Goal: Task Accomplishment & Management: Manage account settings

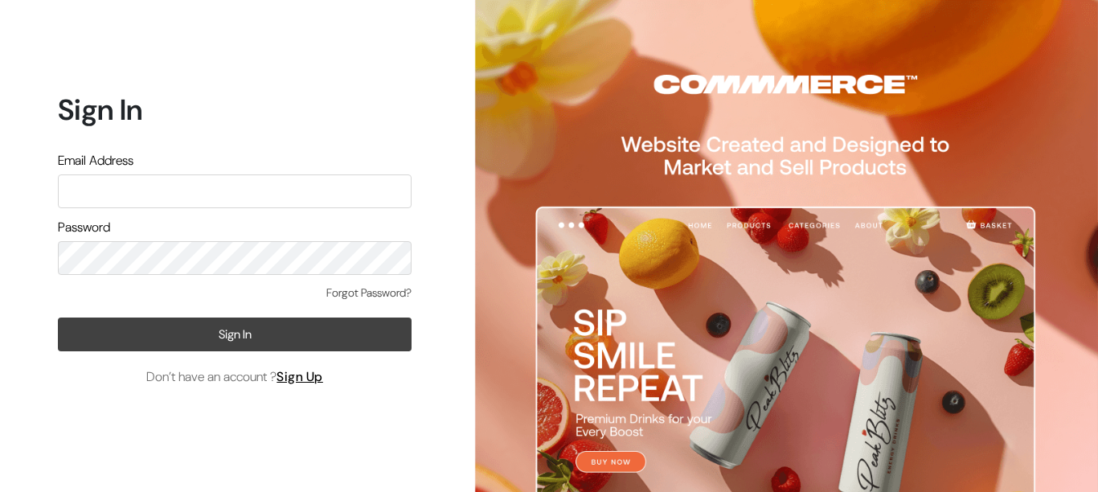
type input "aparna@yellowtommy.com"
click at [198, 331] on button "Sign In" at bounding box center [235, 335] width 354 height 34
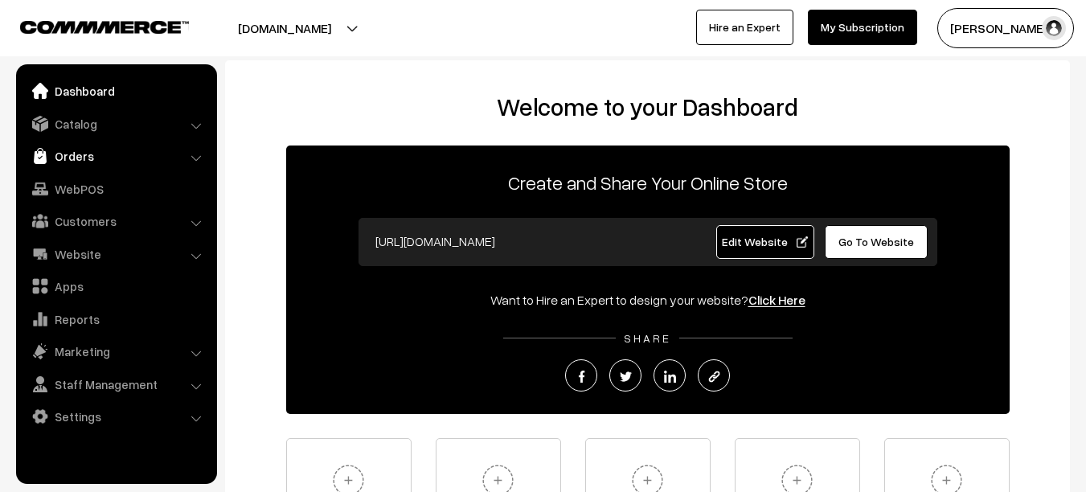
click at [152, 154] on link "Orders" at bounding box center [115, 156] width 191 height 29
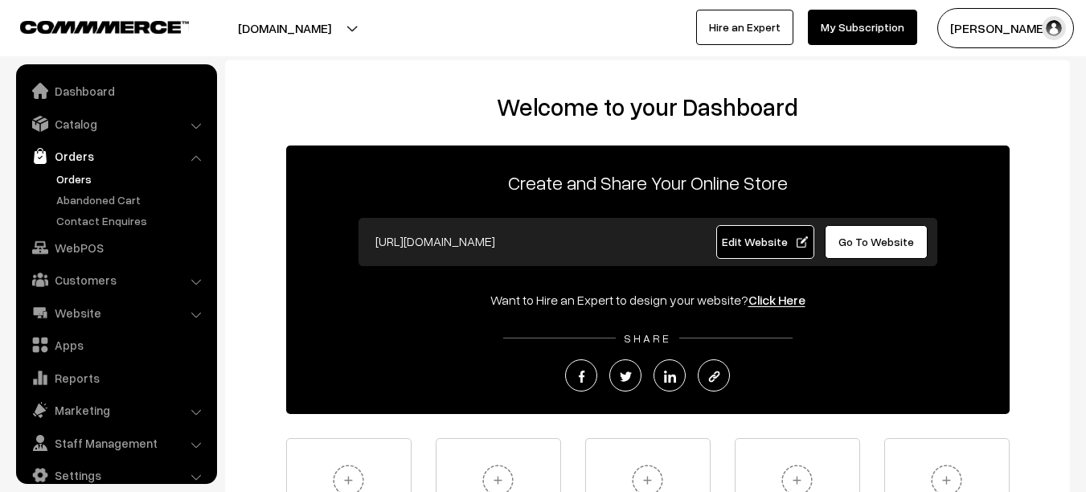
click at [133, 175] on link "Orders" at bounding box center [131, 178] width 159 height 17
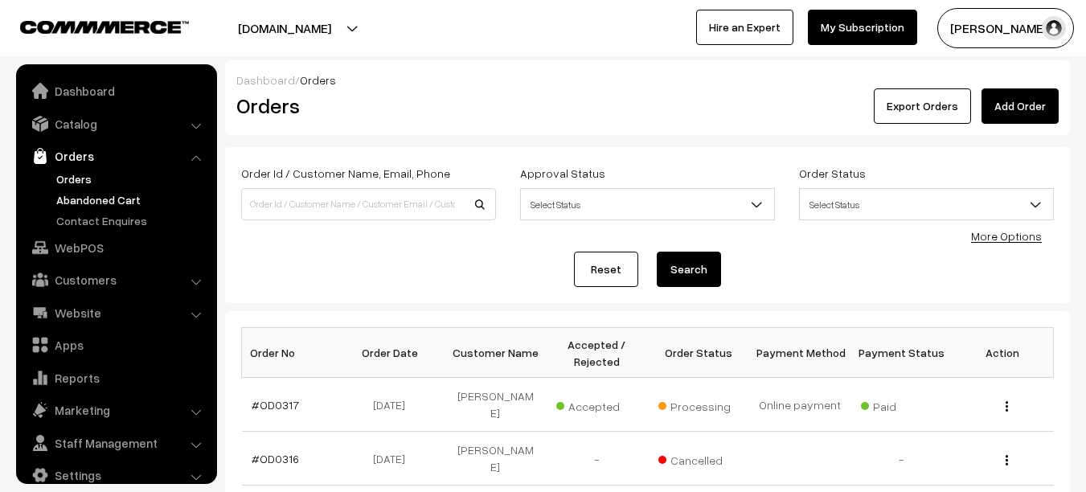
scroll to position [22, 0]
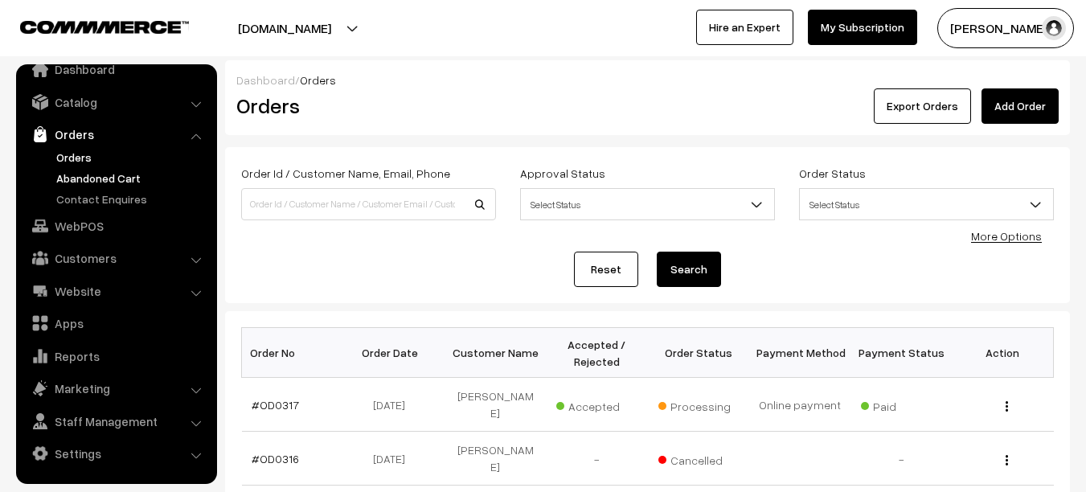
click at [141, 179] on link "Abandoned Cart" at bounding box center [131, 178] width 159 height 17
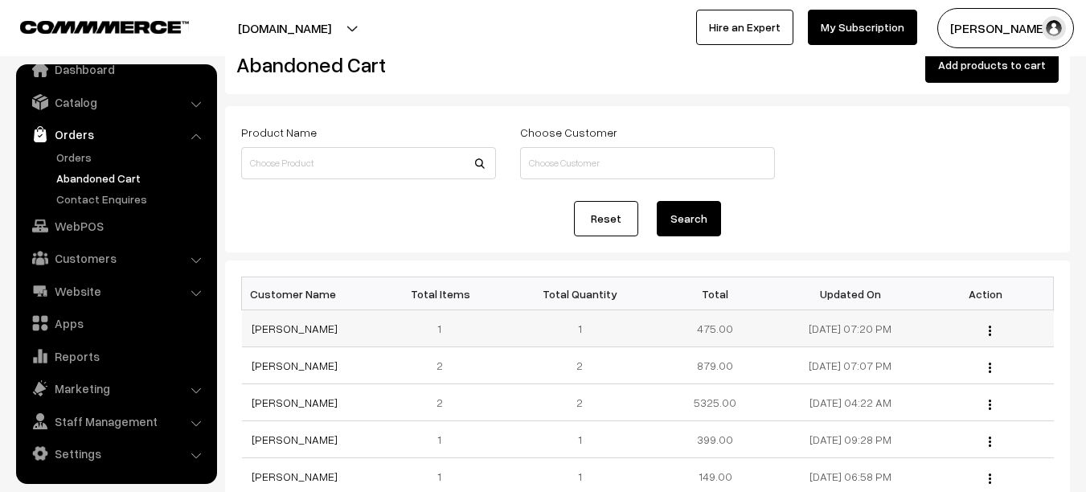
scroll to position [48, 0]
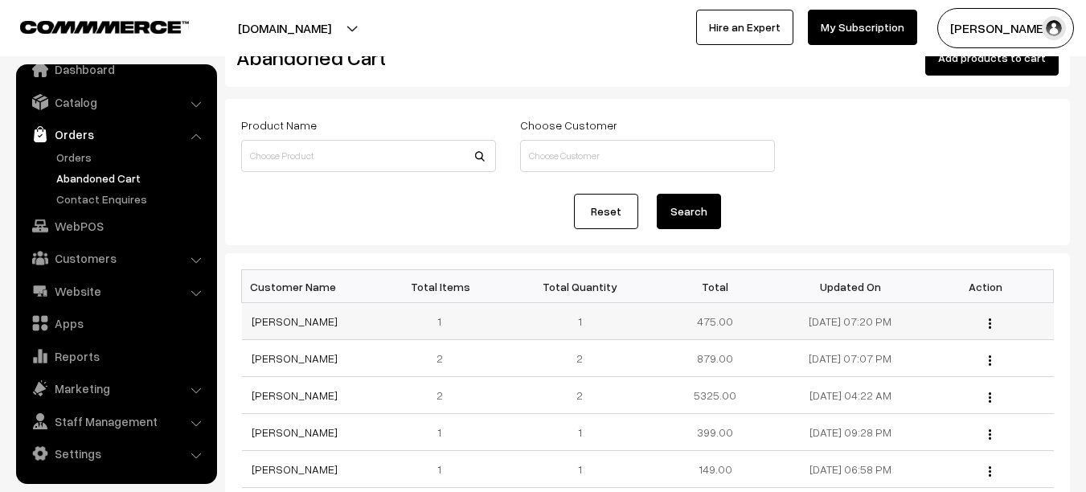
click at [990, 326] on img "button" at bounding box center [990, 323] width 2 height 10
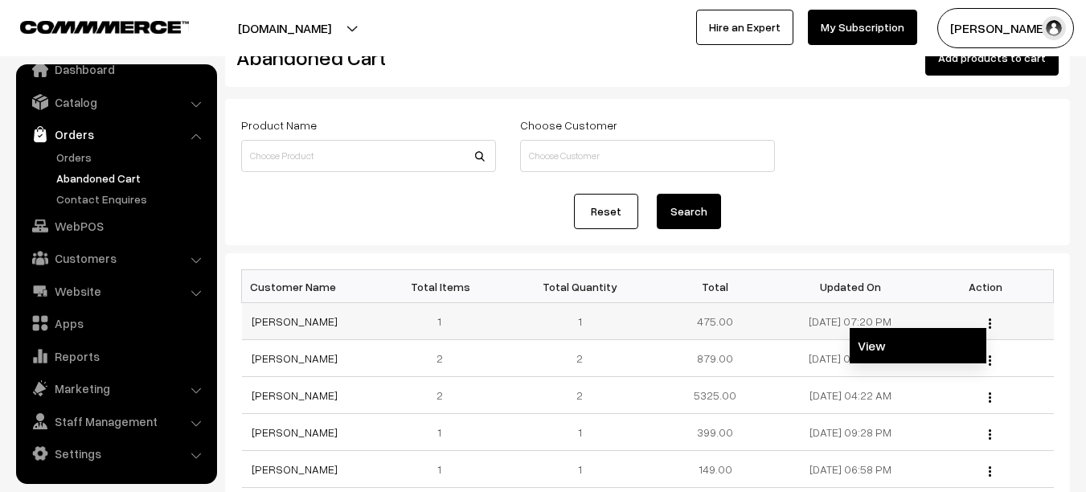
click at [911, 342] on link "View" at bounding box center [918, 345] width 137 height 35
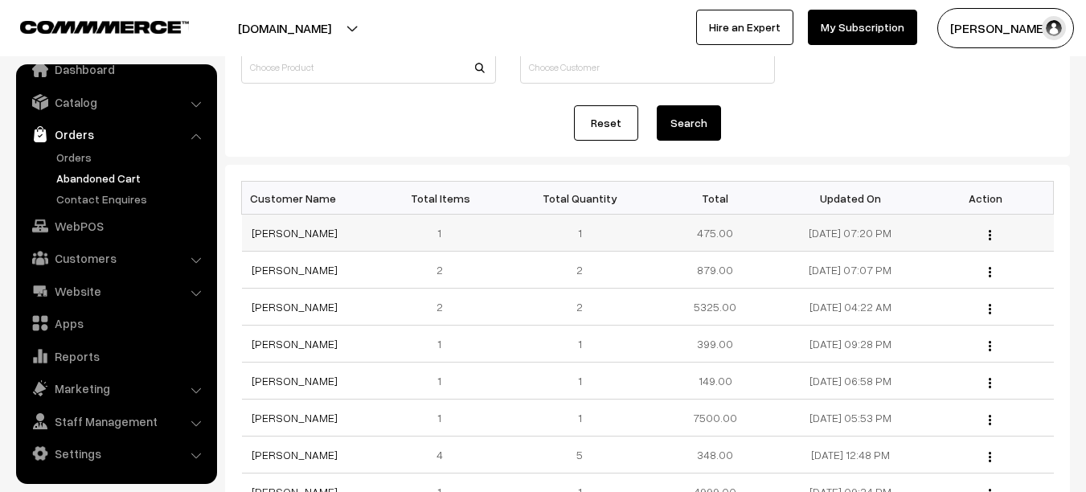
scroll to position [138, 0]
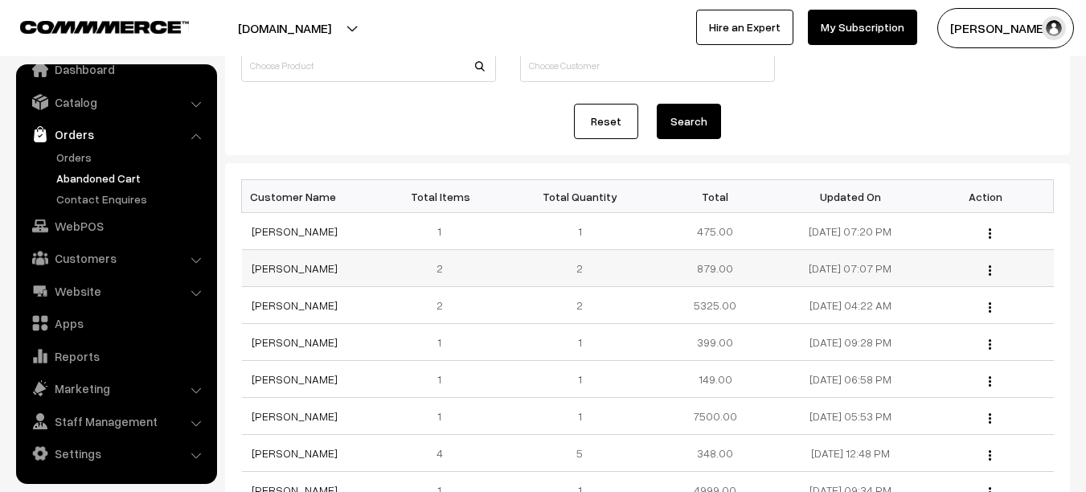
click at [989, 276] on button "button" at bounding box center [990, 270] width 4 height 13
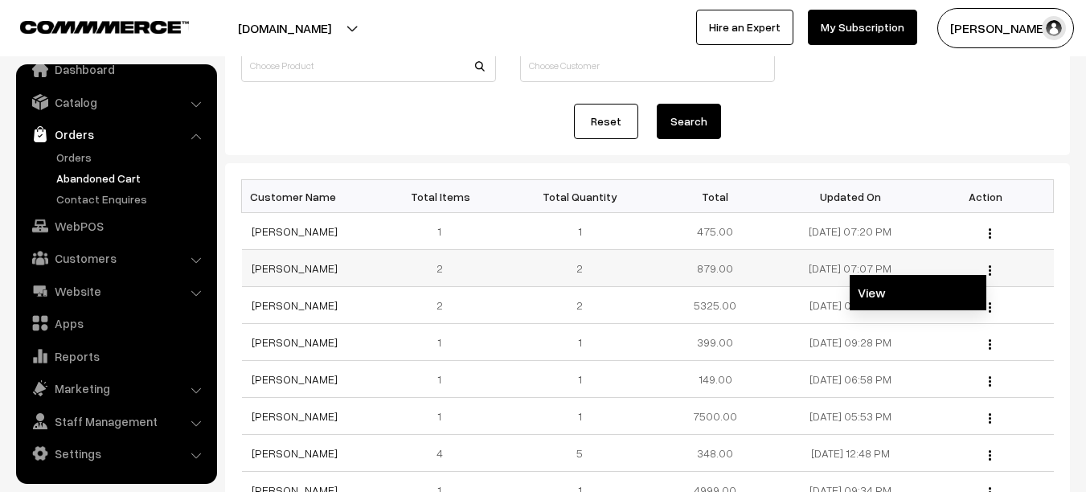
click at [907, 279] on link "View" at bounding box center [918, 292] width 137 height 35
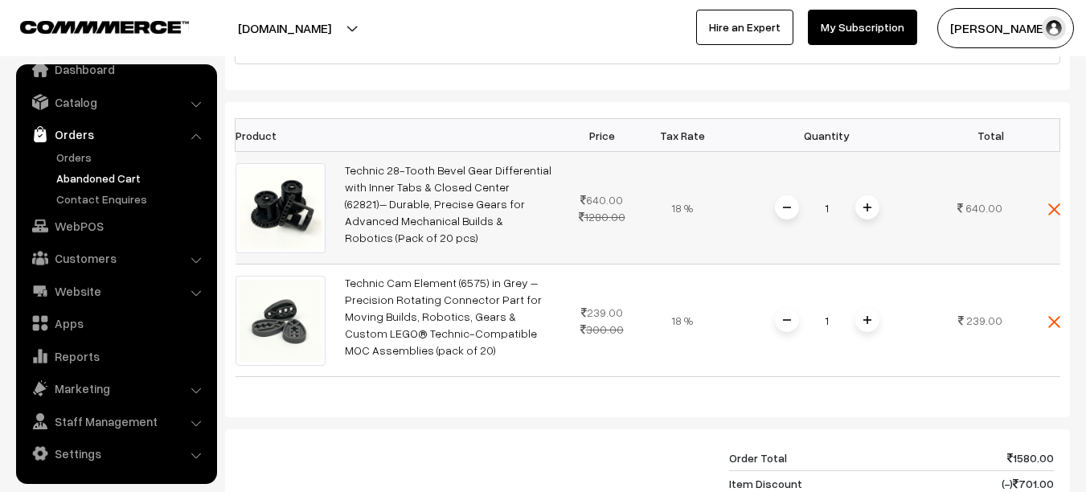
scroll to position [326, 0]
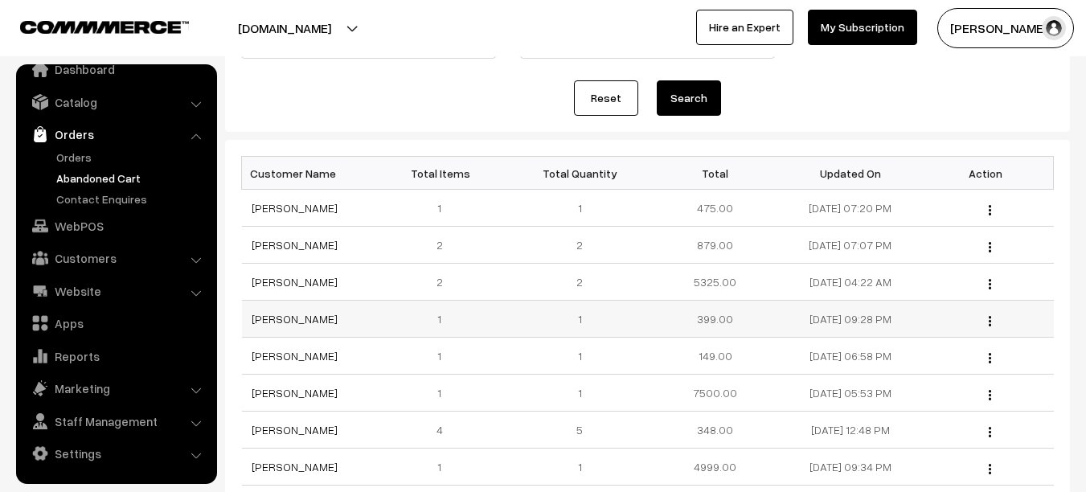
scroll to position [162, 0]
click at [979, 284] on div "View" at bounding box center [986, 281] width 116 height 17
click at [987, 289] on div "View" at bounding box center [986, 281] width 116 height 17
click at [991, 281] on button "button" at bounding box center [990, 283] width 4 height 13
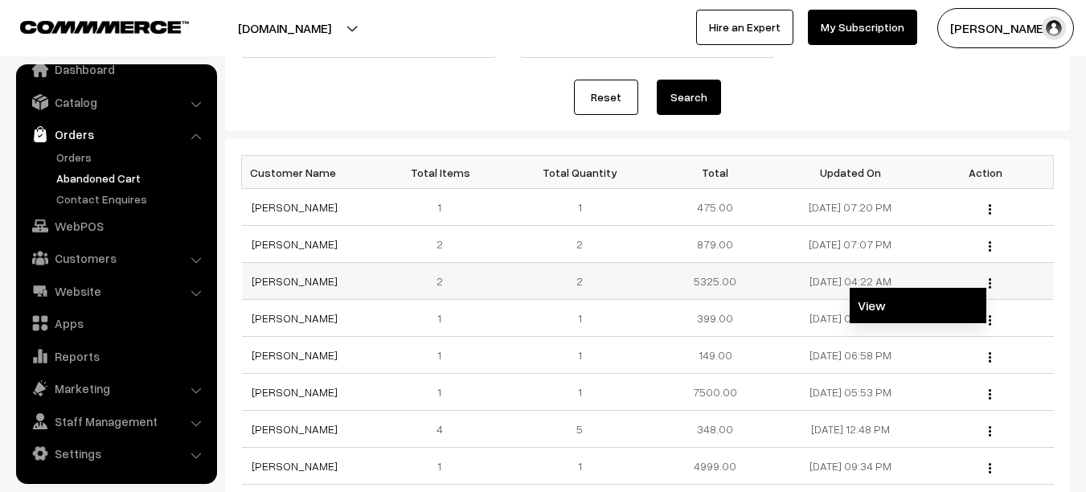
click at [914, 298] on link "View" at bounding box center [918, 305] width 137 height 35
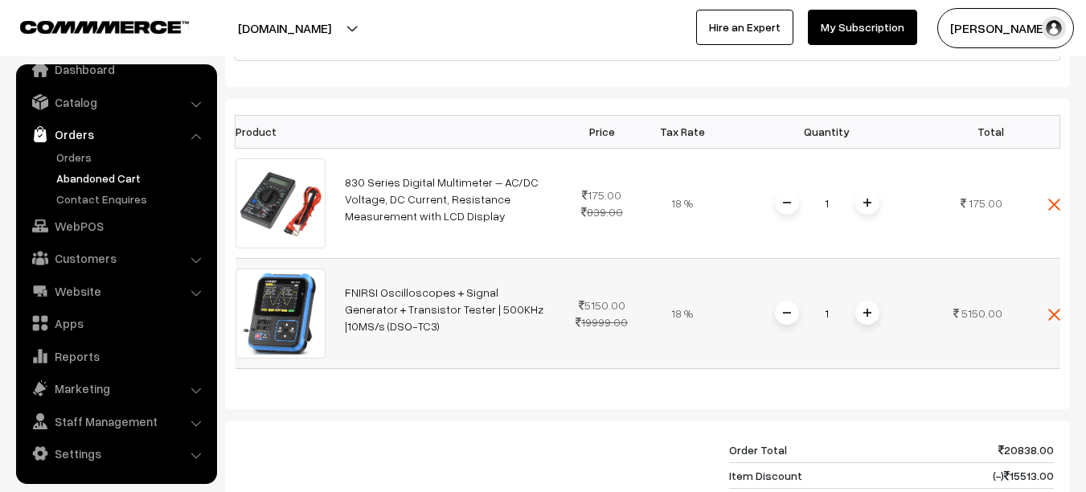
scroll to position [339, 0]
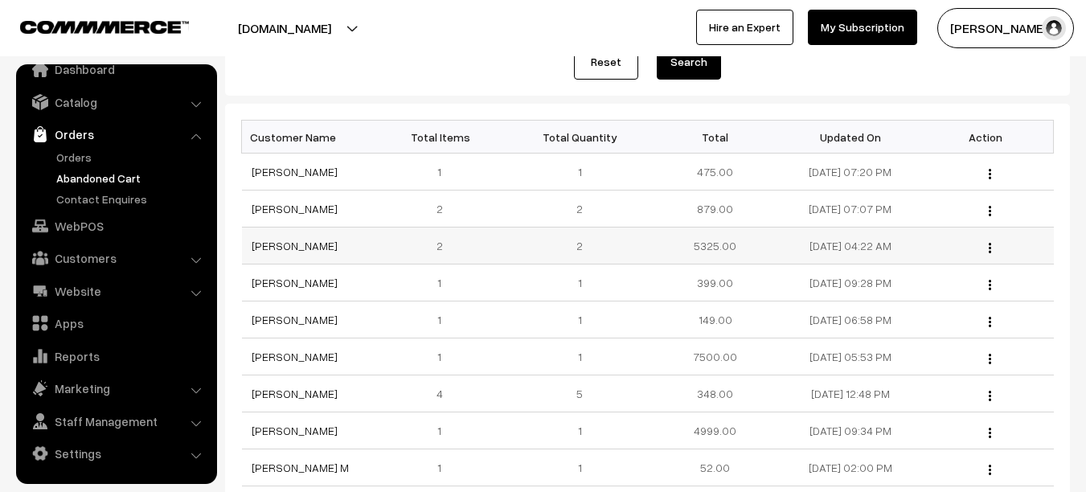
scroll to position [203, 0]
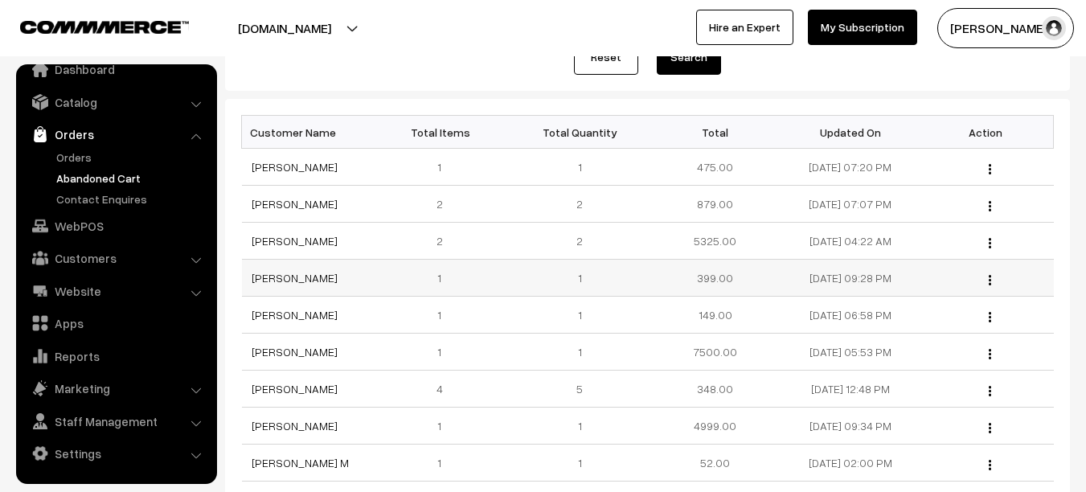
click at [992, 284] on div "View" at bounding box center [986, 277] width 116 height 17
click at [991, 279] on img "button" at bounding box center [990, 280] width 2 height 10
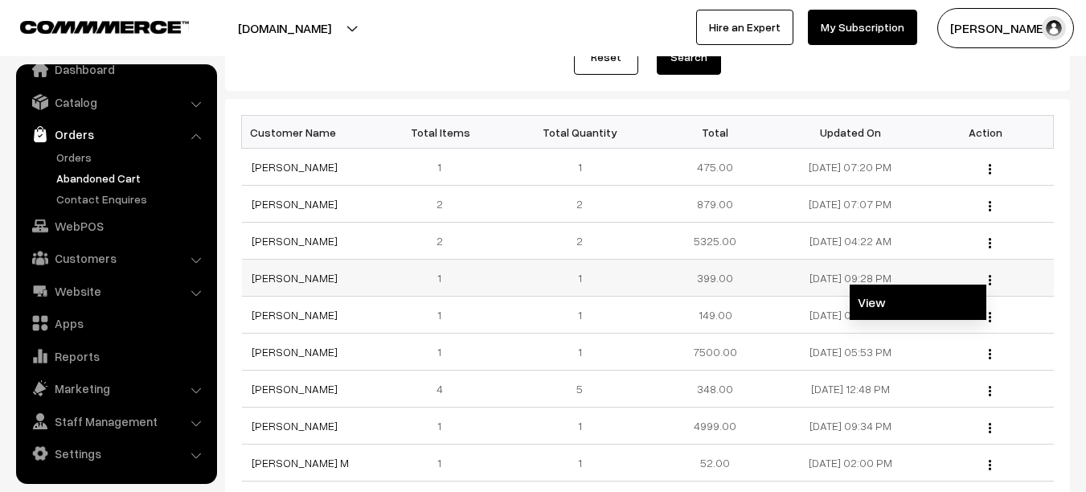
click at [931, 301] on link "View" at bounding box center [918, 302] width 137 height 35
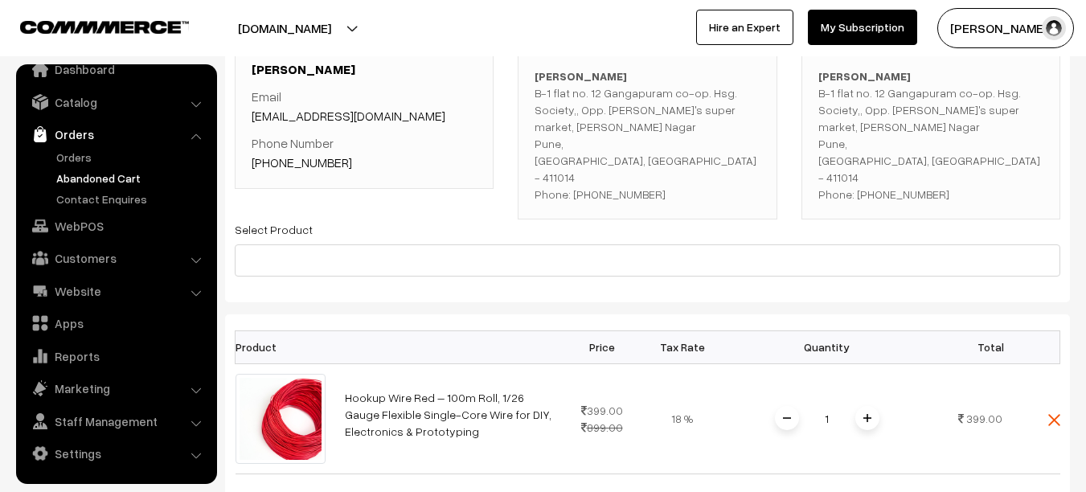
scroll to position [214, 0]
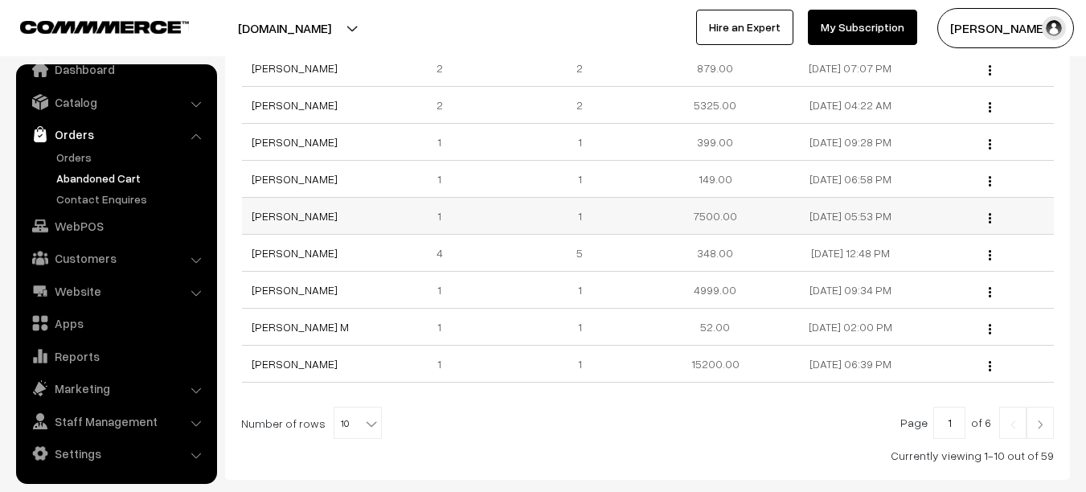
scroll to position [352, 0]
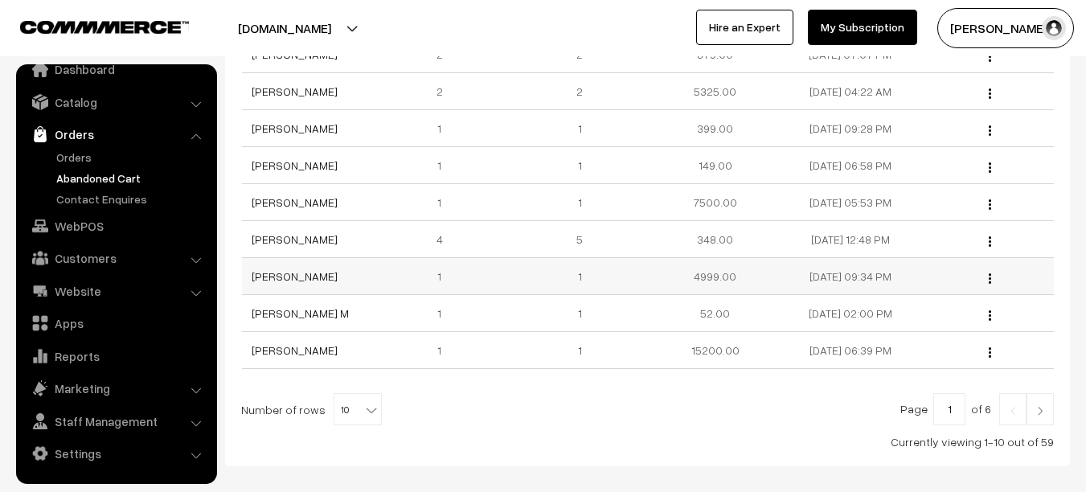
click at [995, 278] on div "View" at bounding box center [986, 276] width 116 height 17
click at [990, 271] on div "View" at bounding box center [986, 276] width 116 height 17
click at [989, 278] on img "button" at bounding box center [990, 278] width 2 height 10
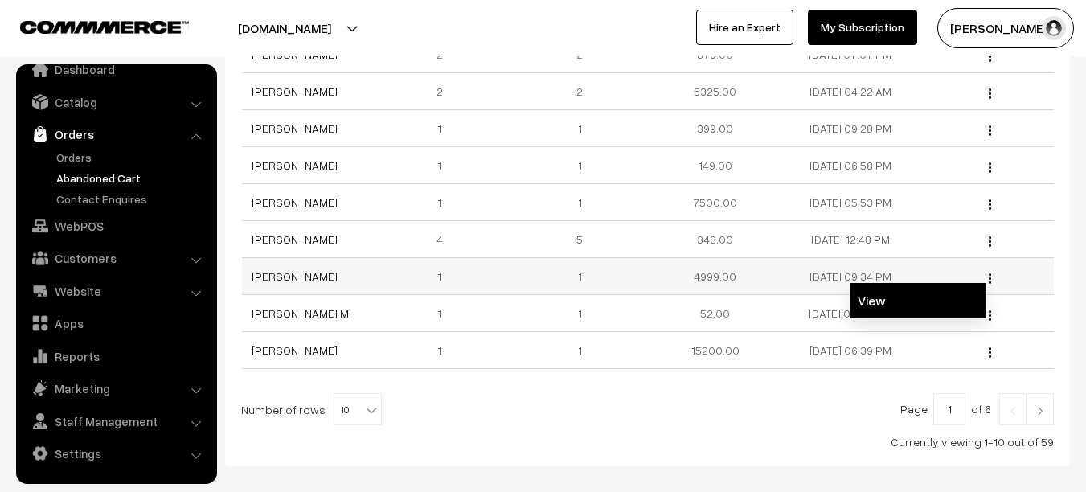
click at [942, 297] on link "View" at bounding box center [918, 300] width 137 height 35
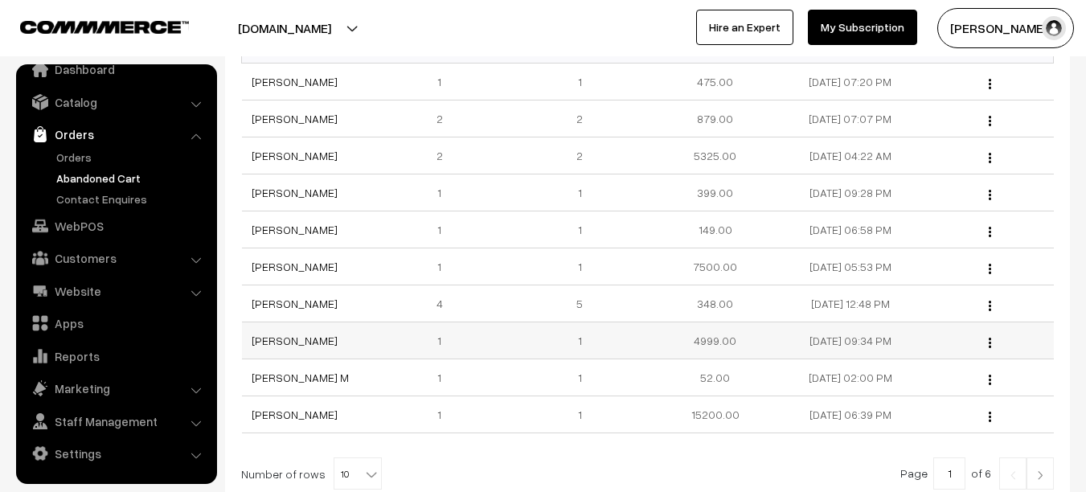
scroll to position [211, 0]
